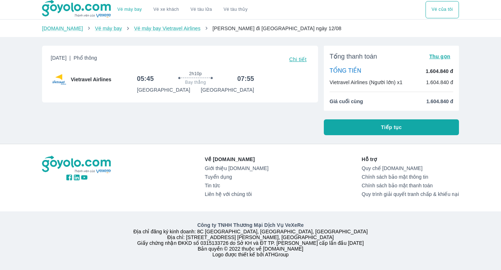
click at [133, 9] on link "Vé máy bay" at bounding box center [130, 9] width 24 height 5
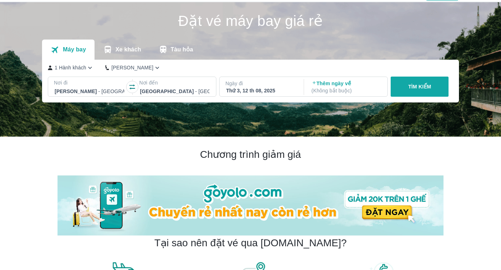
scroll to position [18, 0]
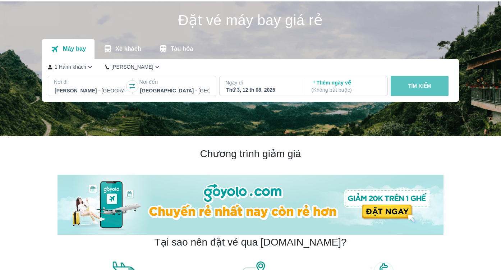
click at [409, 85] on p "TÌM KIẾM" at bounding box center [420, 85] width 23 height 7
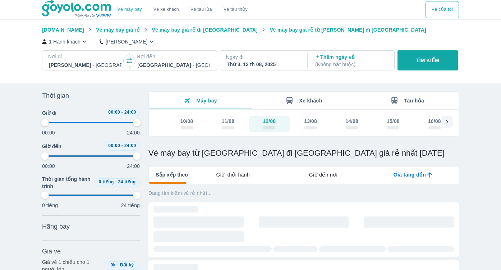
type input "97.9166666666667"
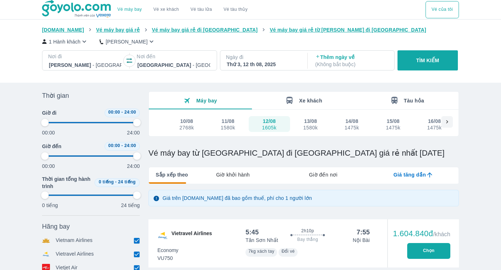
type input "97.9166666666667"
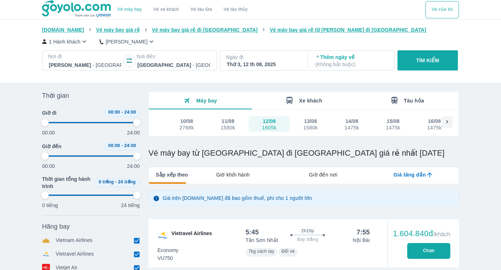
type input "97.9166666666667"
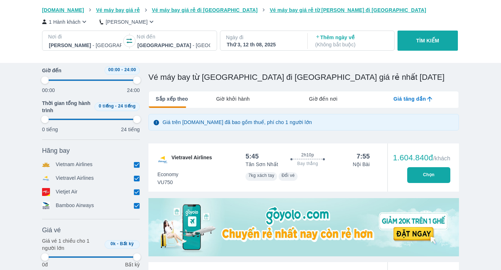
type input "97.9166666666667"
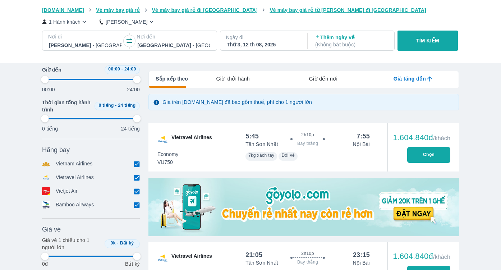
type input "97.9166666666667"
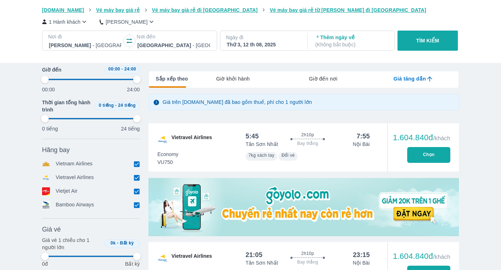
type input "97.9166666666667"
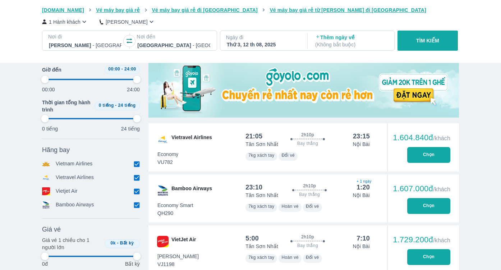
scroll to position [215, 0]
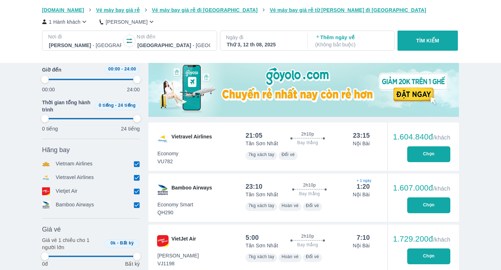
type input "97.9166666666667"
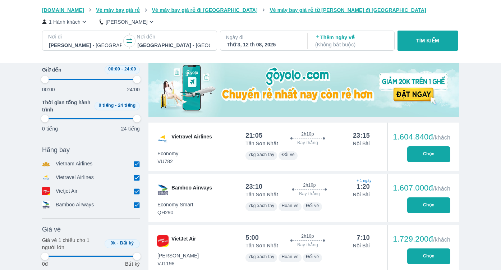
type input "97.9166666666667"
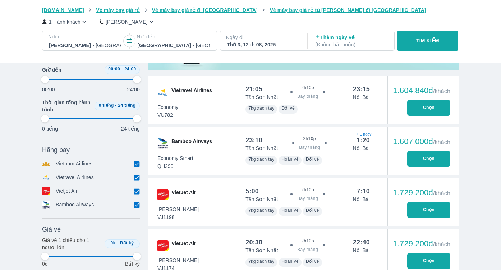
scroll to position [264, 0]
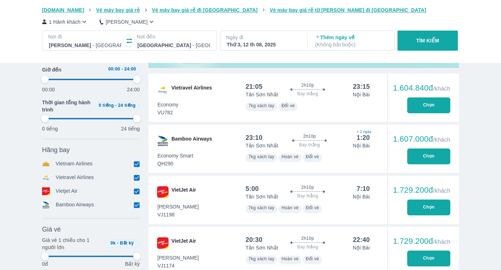
type input "97.9166666666667"
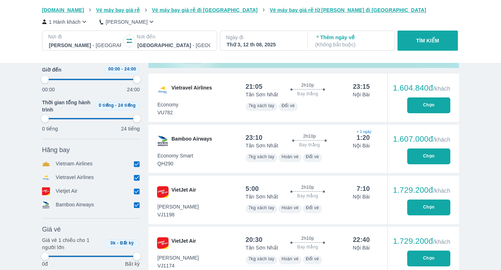
type input "97.9166666666667"
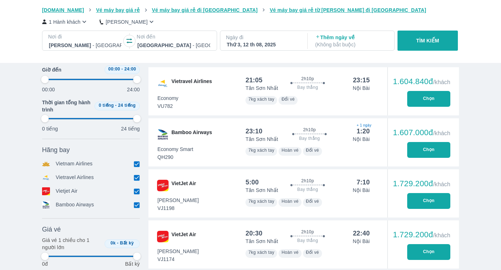
type input "97.9166666666667"
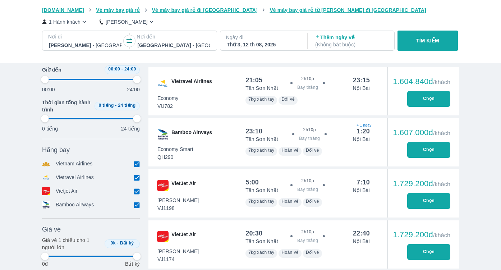
type input "97.9166666666667"
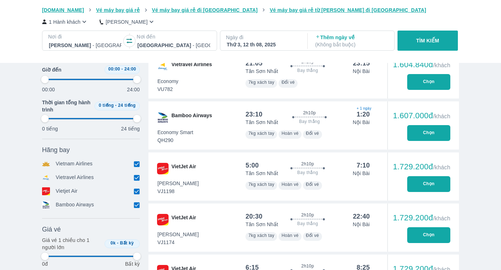
type input "97.9166666666667"
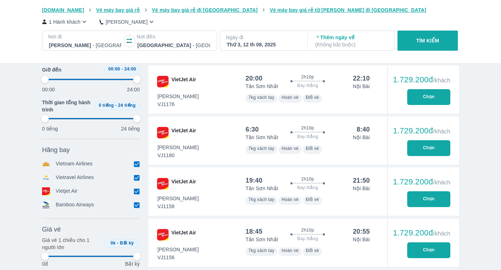
type input "97.9166666666667"
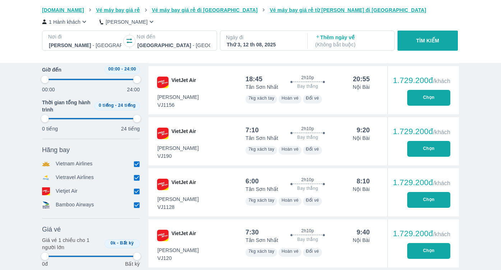
type input "97.9166666666667"
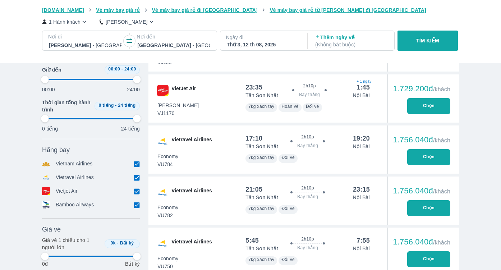
type input "97.9166666666667"
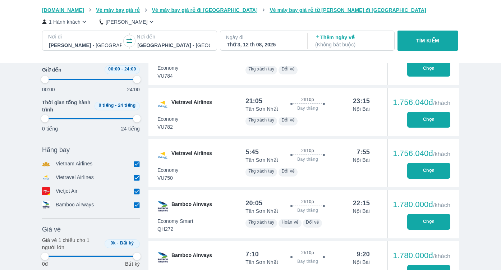
type input "97.9166666666667"
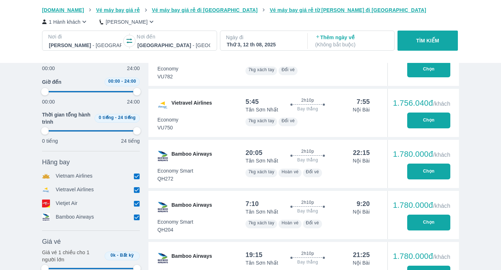
type input "97.9166666666667"
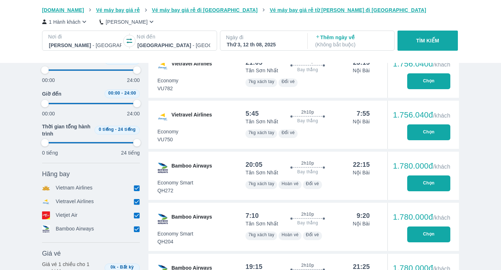
type input "97.9166666666667"
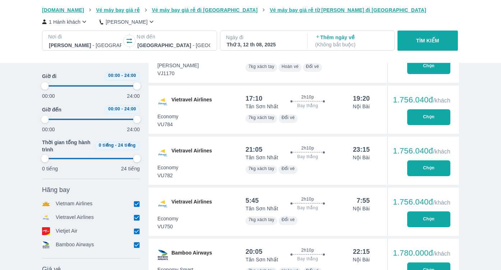
scroll to position [917, 0]
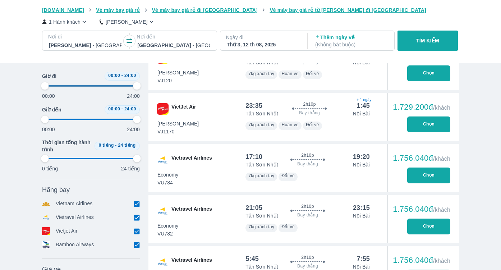
type input "97.9166666666667"
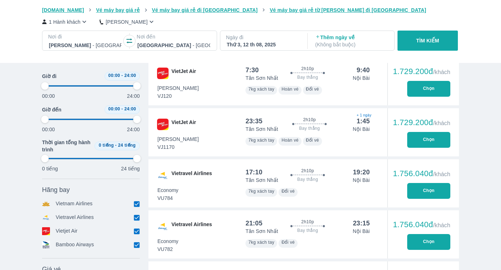
type input "97.9166666666667"
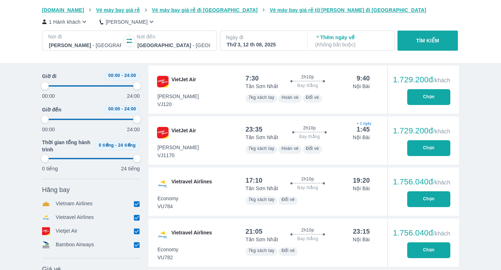
type input "97.9166666666667"
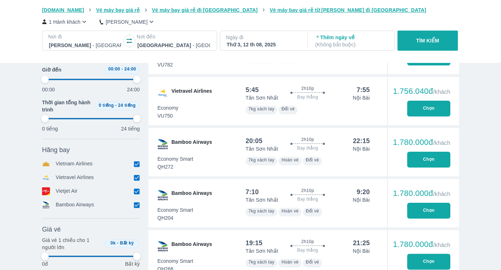
type input "97.9166666666667"
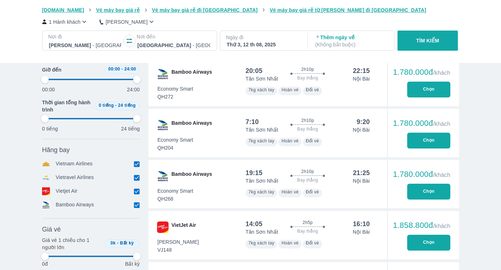
type input "97.9166666666667"
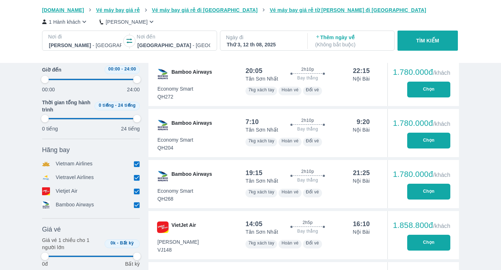
type input "97.9166666666667"
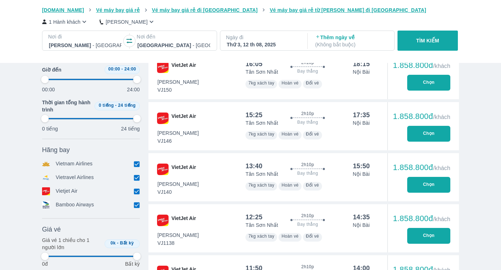
type input "97.9166666666667"
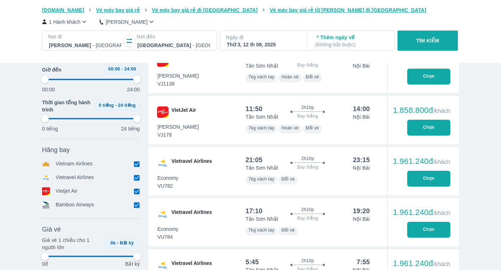
scroll to position [1623, 0]
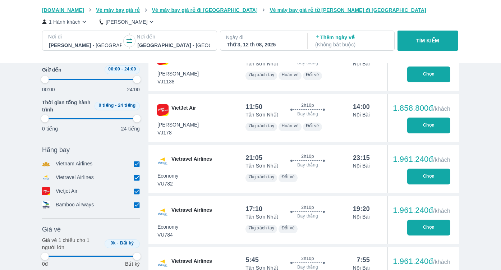
type input "97.9166666666667"
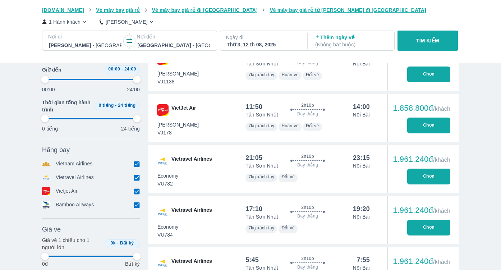
type input "97.9166666666667"
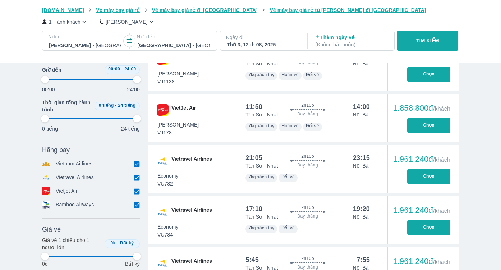
type input "97.9166666666667"
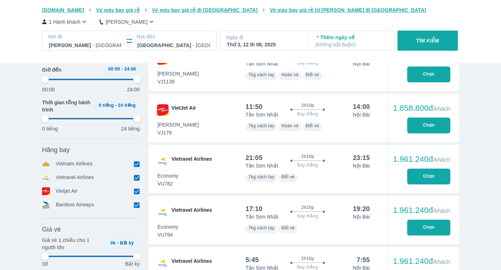
click at [135, 177] on input "checkbox" at bounding box center [136, 177] width 6 height 6
checkbox input "false"
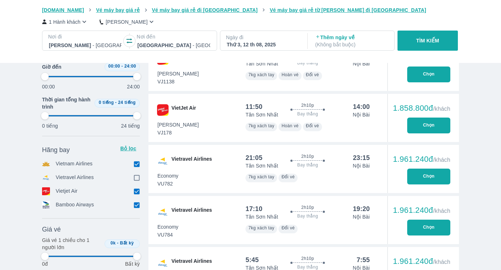
type input "97.9166666666667"
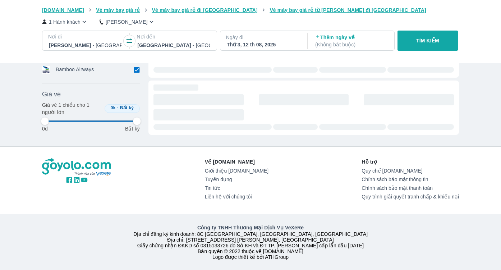
type input "97.9166666666667"
click at [136, 191] on div "Về [DOMAIN_NAME] Giới thiệu [DOMAIN_NAME] Tuyển dụng Tin tức Liên hệ với chúng …" at bounding box center [250, 180] width 417 height 44
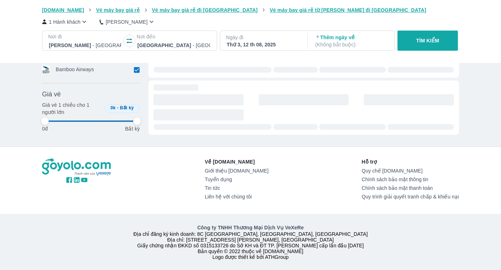
type input "97.9166666666667"
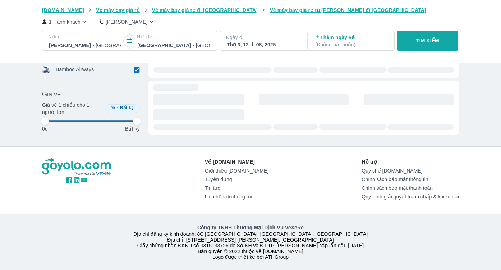
type input "97.9166666666667"
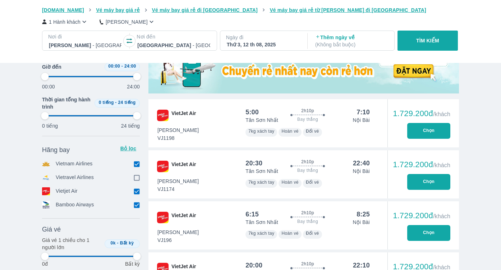
click at [134, 205] on input "checkbox" at bounding box center [136, 205] width 6 height 6
checkbox input "false"
type input "97.9166666666667"
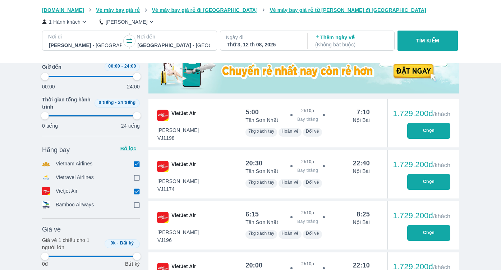
type input "97.9166666666667"
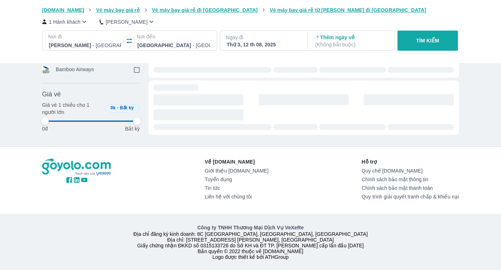
type input "97.9166666666667"
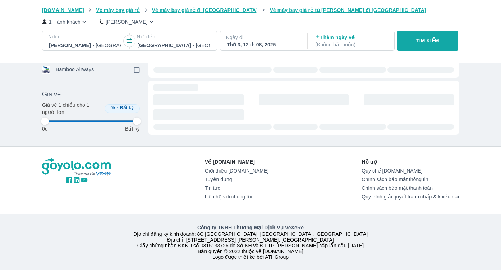
type input "97.9166666666667"
click at [137, 191] on div "Vé máy bay Vé xe khách Vé tàu lửa Vé tàu thủy Vé của tôi [DOMAIN_NAME] Vé máy b…" at bounding box center [250, 16] width 501 height 507
type input "97.9166666666667"
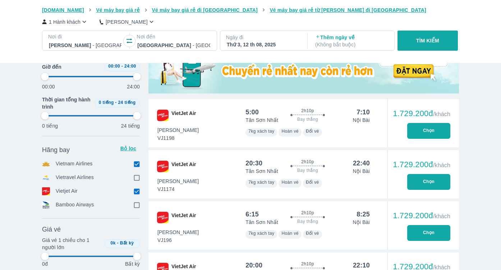
type input "97.9166666666667"
click at [137, 192] on input "checkbox" at bounding box center [136, 191] width 6 height 6
checkbox input "false"
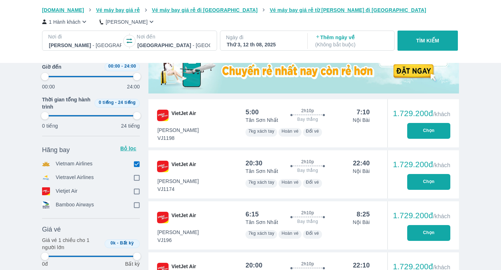
type input "97.9166666666667"
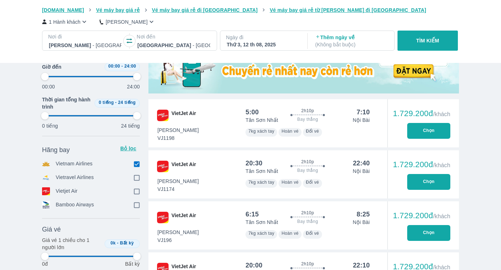
type input "97.9166666666667"
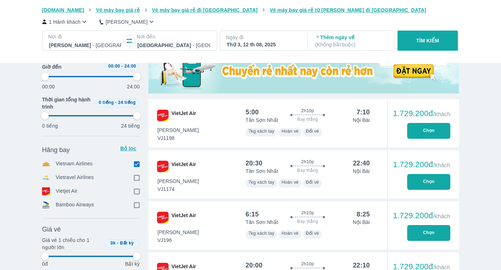
type input "97.9166666666667"
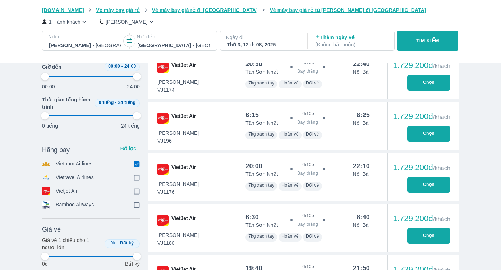
type input "97.9166666666667"
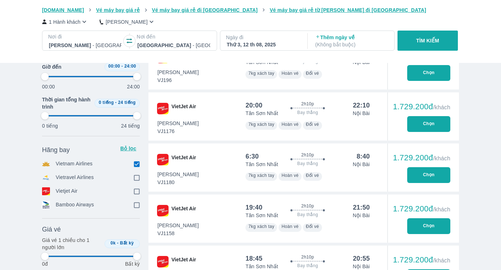
type input "97.9166666666667"
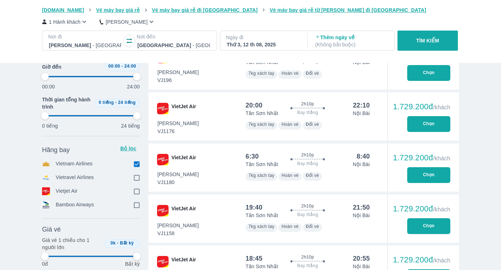
type input "97.9166666666667"
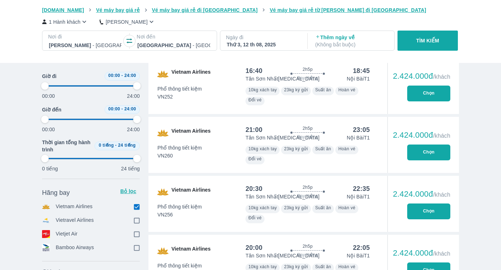
type input "97.9166666666667"
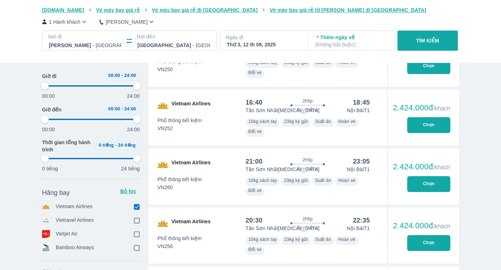
type input "97.9166666666667"
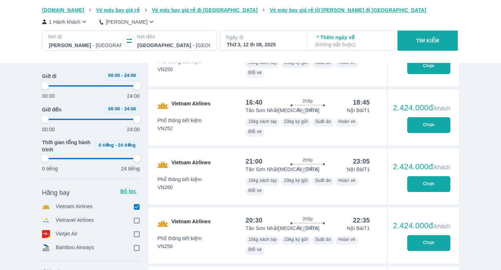
type input "97.9166666666667"
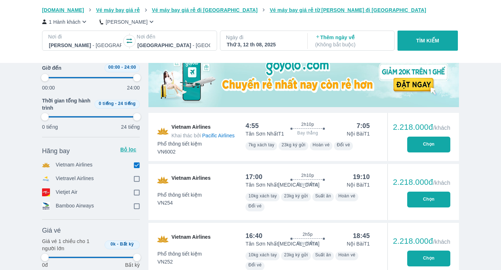
type input "97.9166666666667"
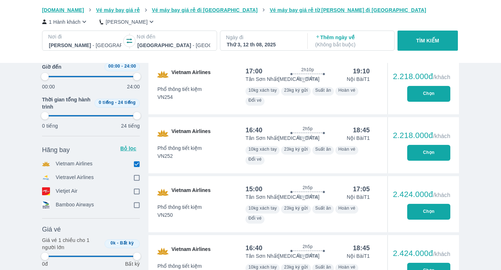
scroll to position [346, 0]
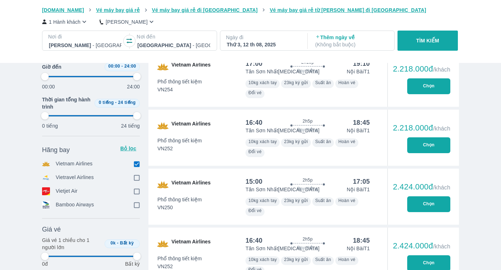
type input "97.9166666666667"
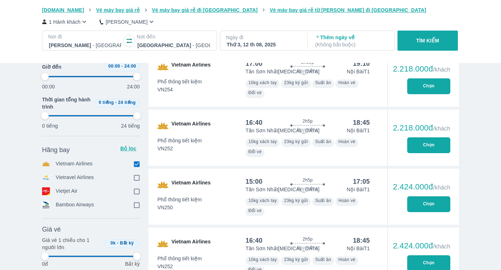
type input "97.9166666666667"
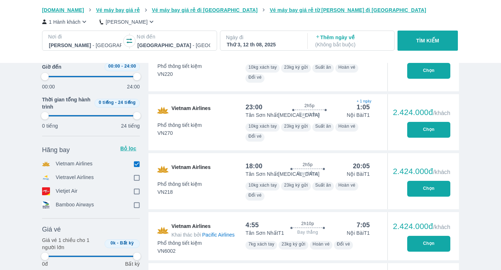
type input "97.9166666666667"
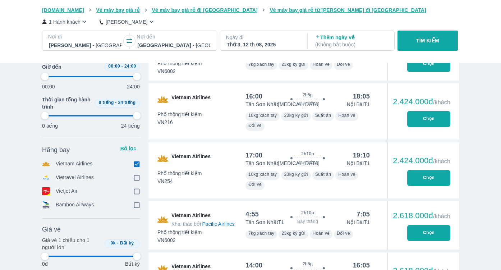
type input "97.9166666666667"
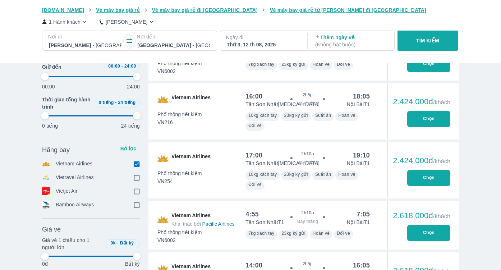
type input "97.9166666666667"
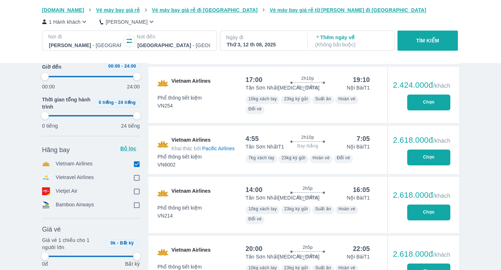
type input "97.9166666666667"
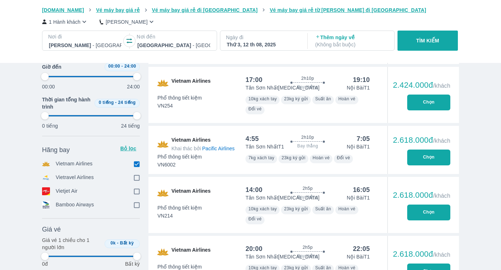
type input "97.9166666666667"
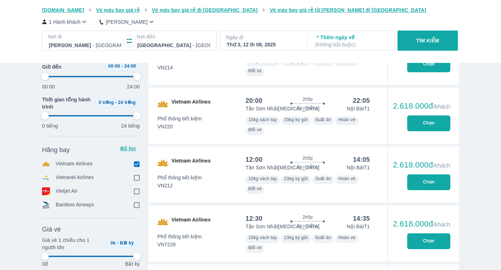
type input "97.9166666666667"
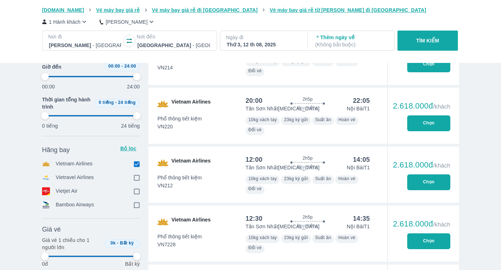
type input "97.9166666666667"
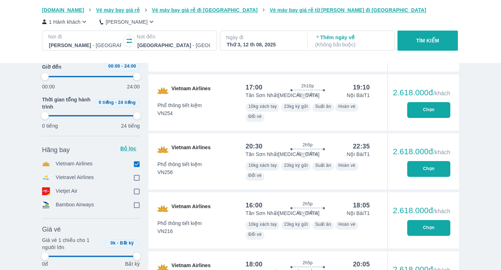
type input "97.9166666666667"
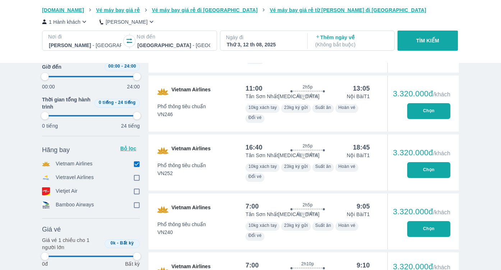
scroll to position [4234, 0]
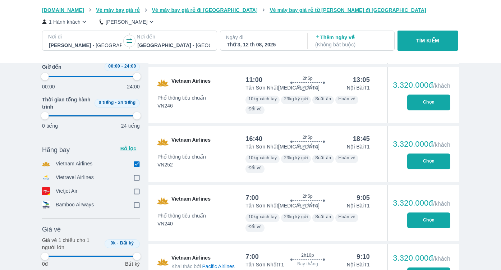
click at [138, 163] on input "checkbox" at bounding box center [136, 164] width 6 height 6
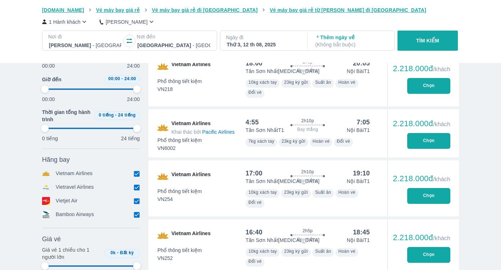
scroll to position [2286, 0]
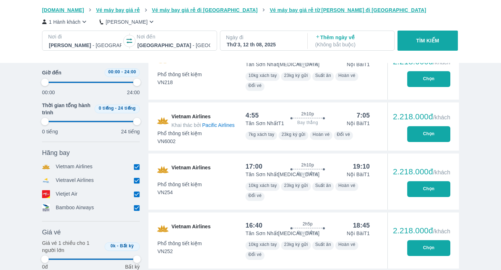
click at [136, 167] on input "checkbox" at bounding box center [136, 167] width 6 height 6
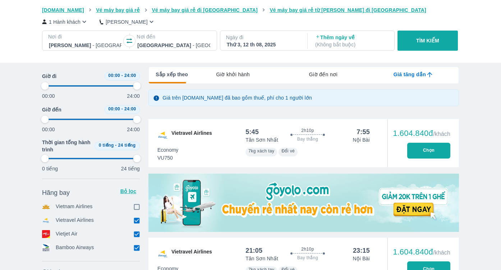
scroll to position [0, 0]
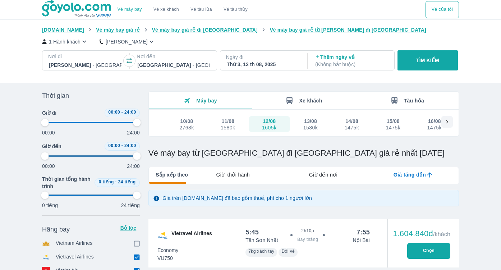
click at [225, 125] on div "1580k" at bounding box center [228, 128] width 14 height 6
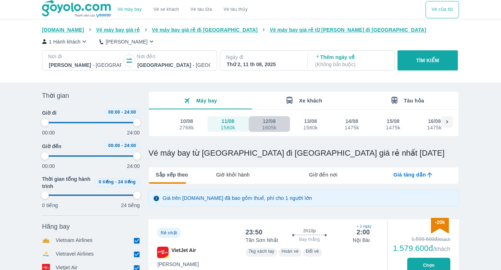
click at [271, 124] on div "12/08" at bounding box center [269, 121] width 13 height 7
click at [310, 101] on span "Xe khách" at bounding box center [310, 101] width 23 height 6
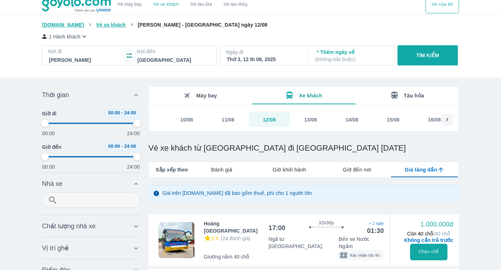
scroll to position [6, 0]
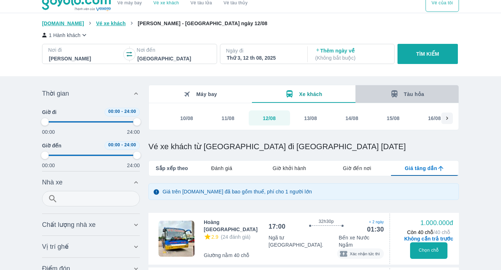
click at [419, 95] on span "Tàu hỏa" at bounding box center [414, 94] width 20 height 6
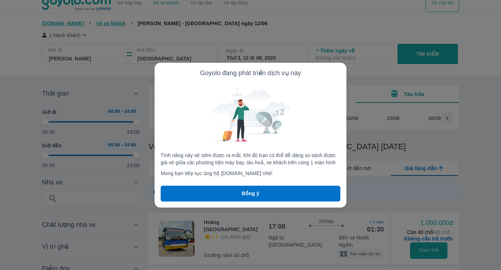
click at [250, 194] on p "Đồng ý" at bounding box center [251, 193] width 18 height 7
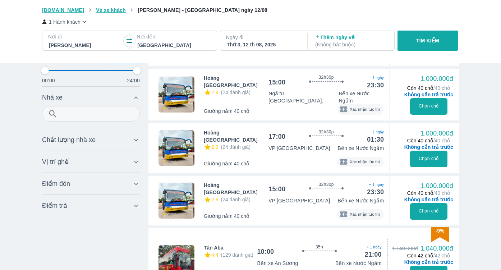
scroll to position [0, 0]
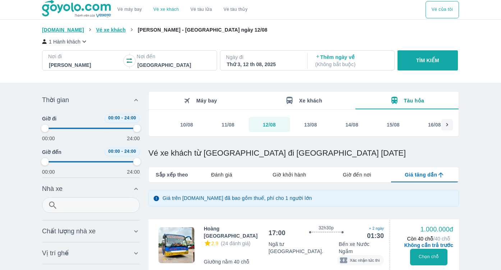
click at [128, 10] on link "Vé máy bay" at bounding box center [130, 9] width 24 height 5
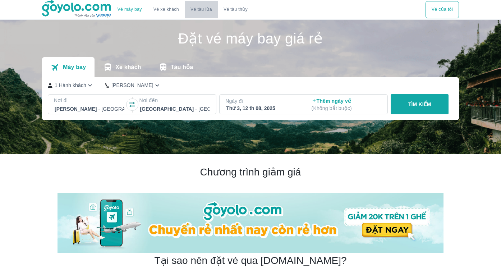
click at [206, 9] on link "Vé tàu lửa" at bounding box center [201, 9] width 33 height 17
